Goal: Use online tool/utility: Utilize a website feature to perform a specific function

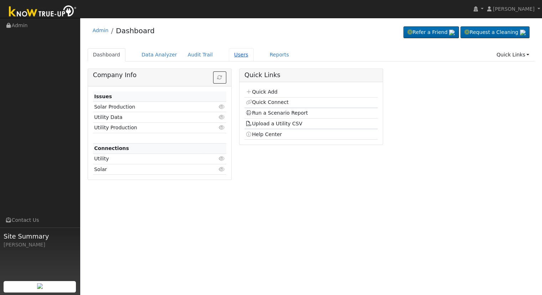
click at [230, 56] on link "Users" at bounding box center [241, 54] width 25 height 13
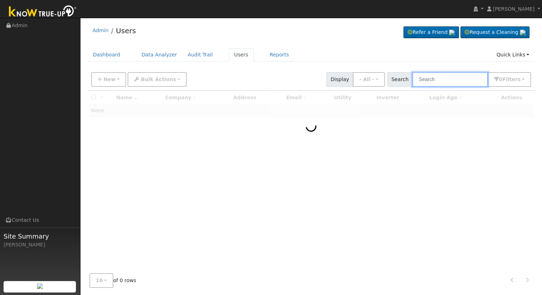
click at [436, 76] on input "text" at bounding box center [451, 79] width 76 height 15
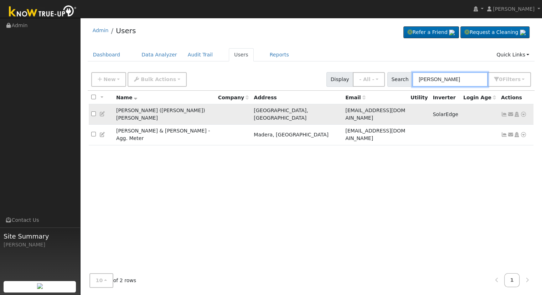
type input "Robert Baker"
click at [523, 112] on icon at bounding box center [524, 114] width 6 height 5
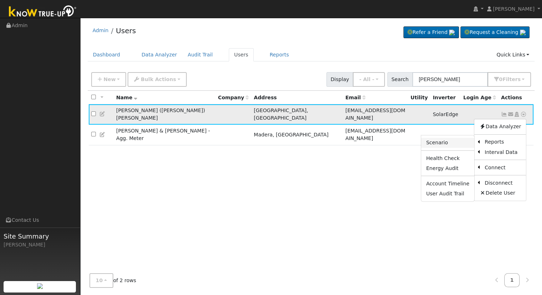
click at [448, 139] on link "Scenario" at bounding box center [447, 143] width 53 height 10
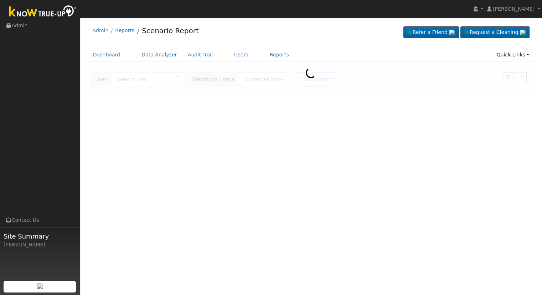
type input "[PERSON_NAME] ([PERSON_NAME]) [PERSON_NAME]"
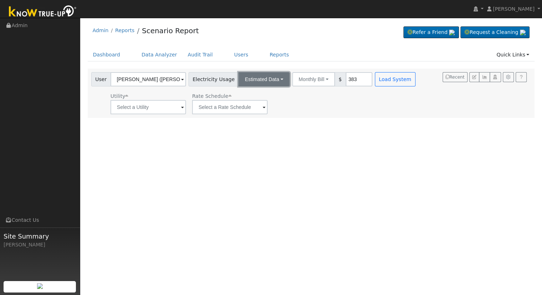
click at [267, 79] on button "Estimated Data" at bounding box center [264, 79] width 51 height 14
click at [261, 96] on link "Connected Data" at bounding box center [264, 95] width 51 height 10
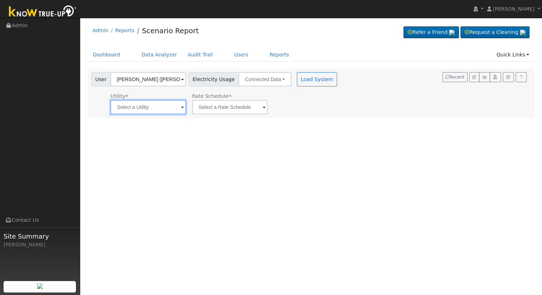
click at [147, 106] on input "text" at bounding box center [149, 107] width 76 height 14
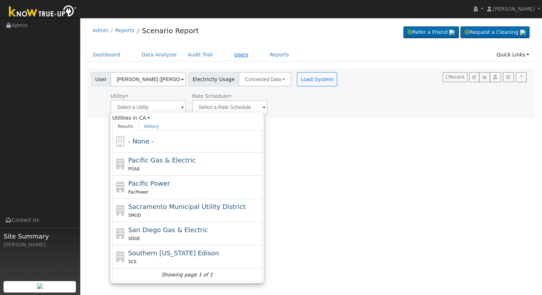
click at [229, 54] on link "Users" at bounding box center [241, 54] width 25 height 13
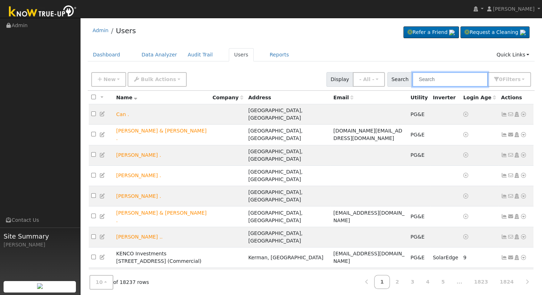
click at [429, 79] on input "text" at bounding box center [451, 79] width 76 height 15
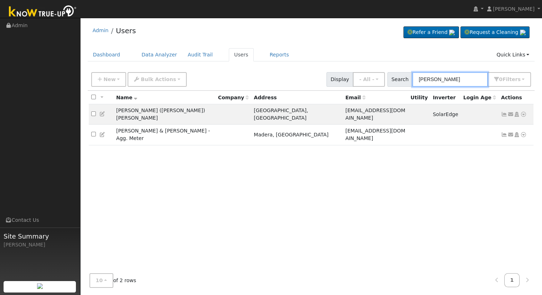
type input "robert baker"
click at [524, 112] on icon at bounding box center [524, 114] width 6 height 5
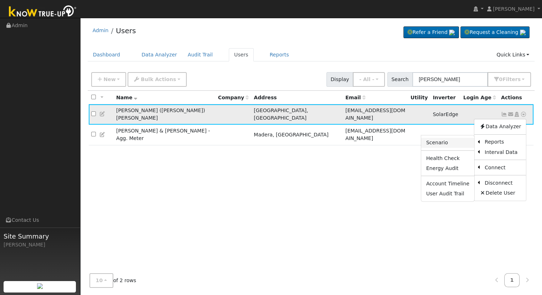
click at [446, 140] on link "Scenario" at bounding box center [447, 143] width 53 height 10
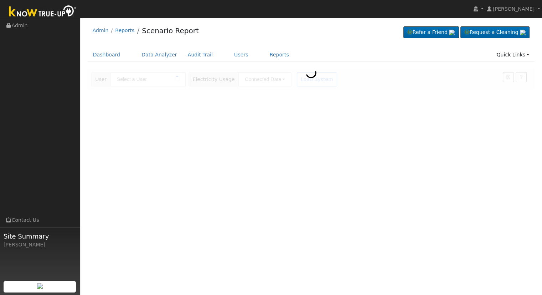
type input "[PERSON_NAME] ([PERSON_NAME]) [PERSON_NAME]"
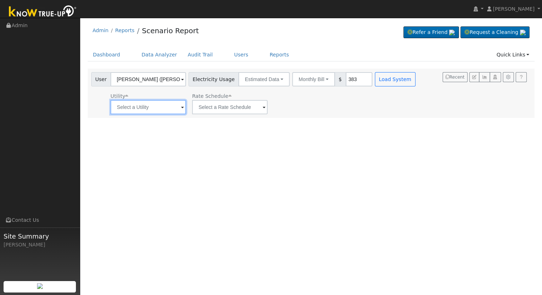
click at [155, 108] on input "text" at bounding box center [149, 107] width 76 height 14
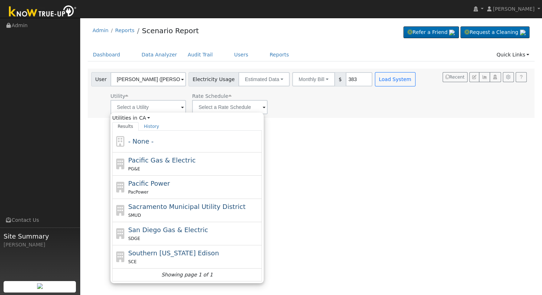
click at [156, 249] on span "Southern [US_STATE] Edison" at bounding box center [173, 252] width 91 height 7
type input "Southern [US_STATE] Edison"
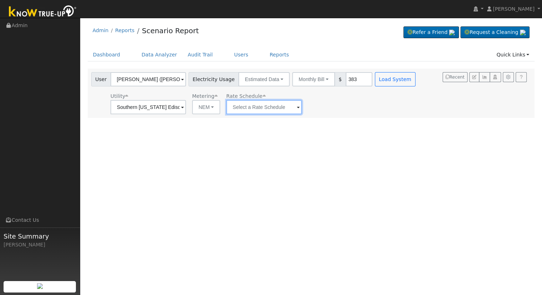
click at [261, 108] on input "text" at bounding box center [264, 107] width 76 height 14
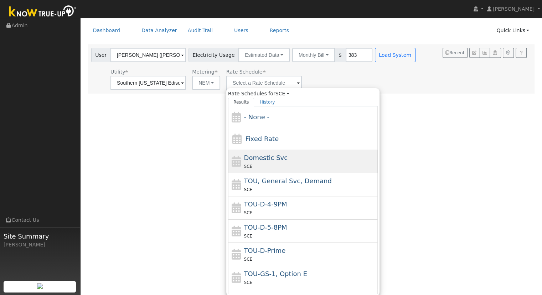
click at [270, 159] on span "Domestic Svc" at bounding box center [266, 157] width 44 height 7
type input "Domestic Svc"
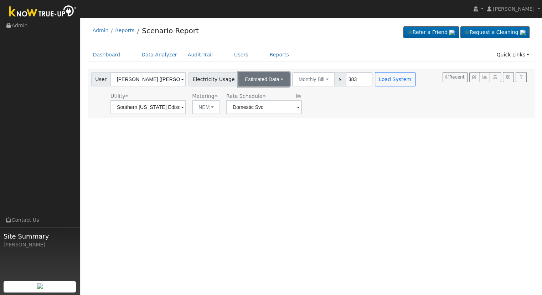
click at [271, 79] on button "Estimated Data" at bounding box center [264, 79] width 51 height 14
click at [241, 96] on link "Connected Data" at bounding box center [264, 95] width 51 height 10
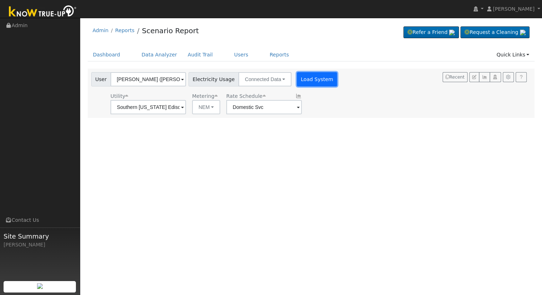
click at [314, 78] on button "Load System" at bounding box center [317, 79] width 41 height 14
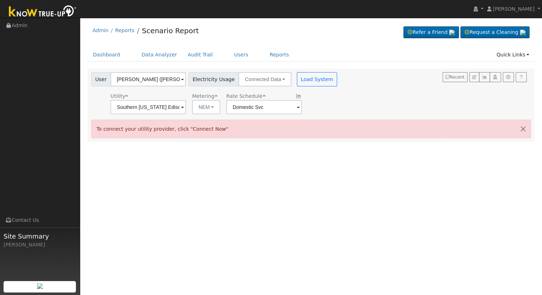
click at [277, 17] on nav "[PERSON_NAME] [PERSON_NAME] Profile My Company Help Center Terms Of Service See…" at bounding box center [271, 9] width 542 height 18
